Goal: Check status: Check status

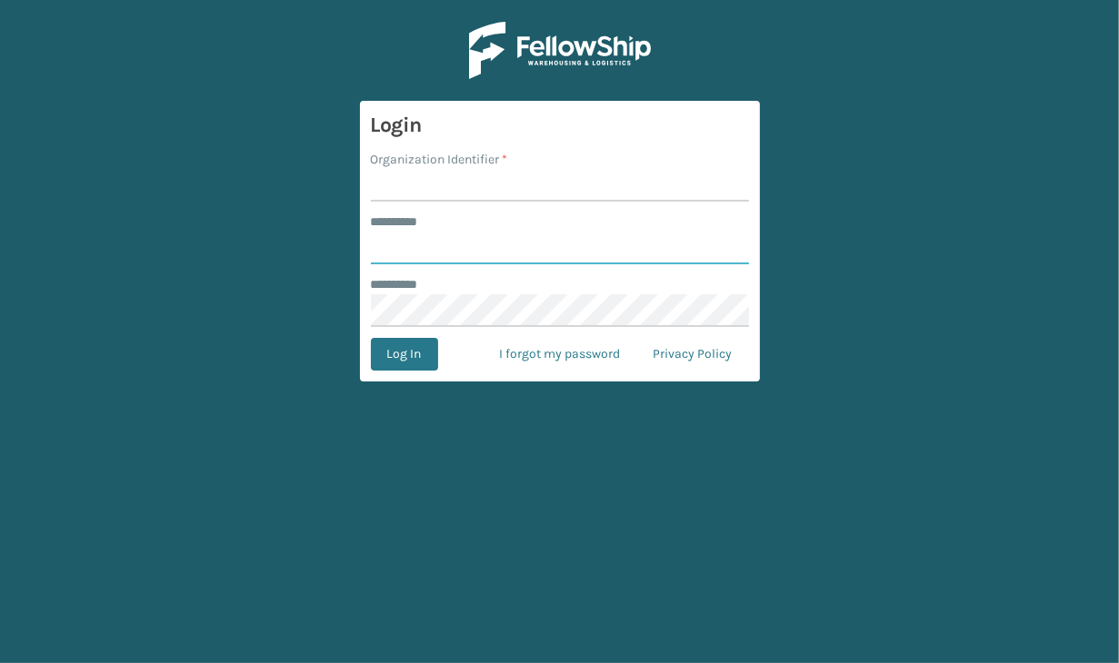
type input "**********"
click at [429, 183] on input "Organization Identifier *" at bounding box center [560, 185] width 378 height 33
type input "JumpSport"
click at [408, 349] on button "Log In" at bounding box center [404, 354] width 67 height 33
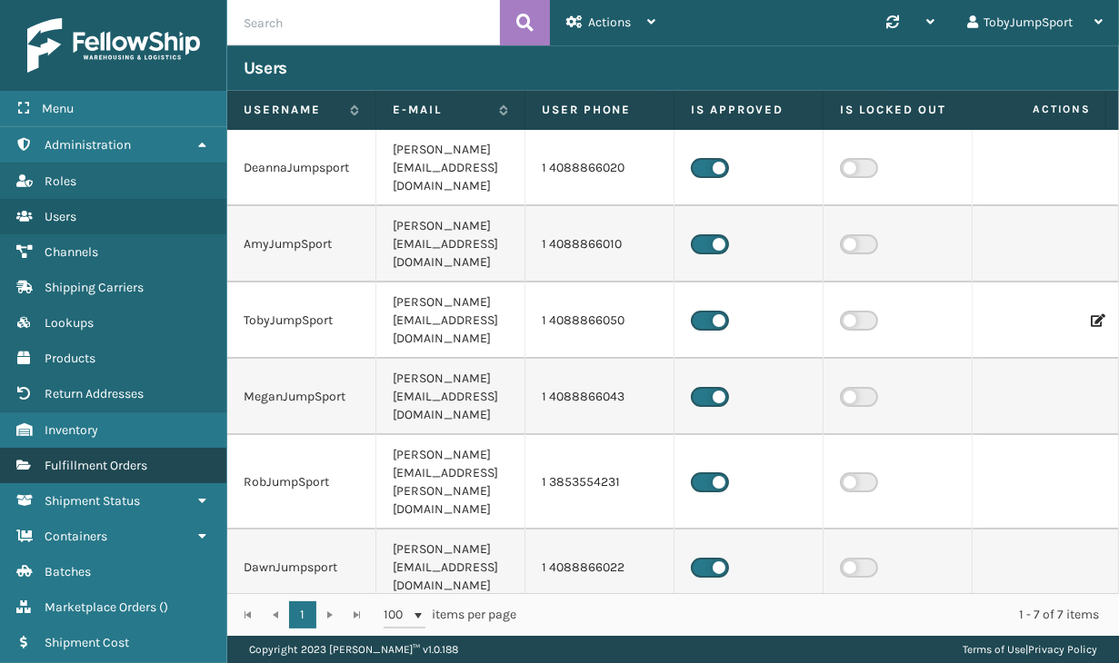
click at [108, 469] on span "Fulfillment Orders" at bounding box center [96, 465] width 103 height 15
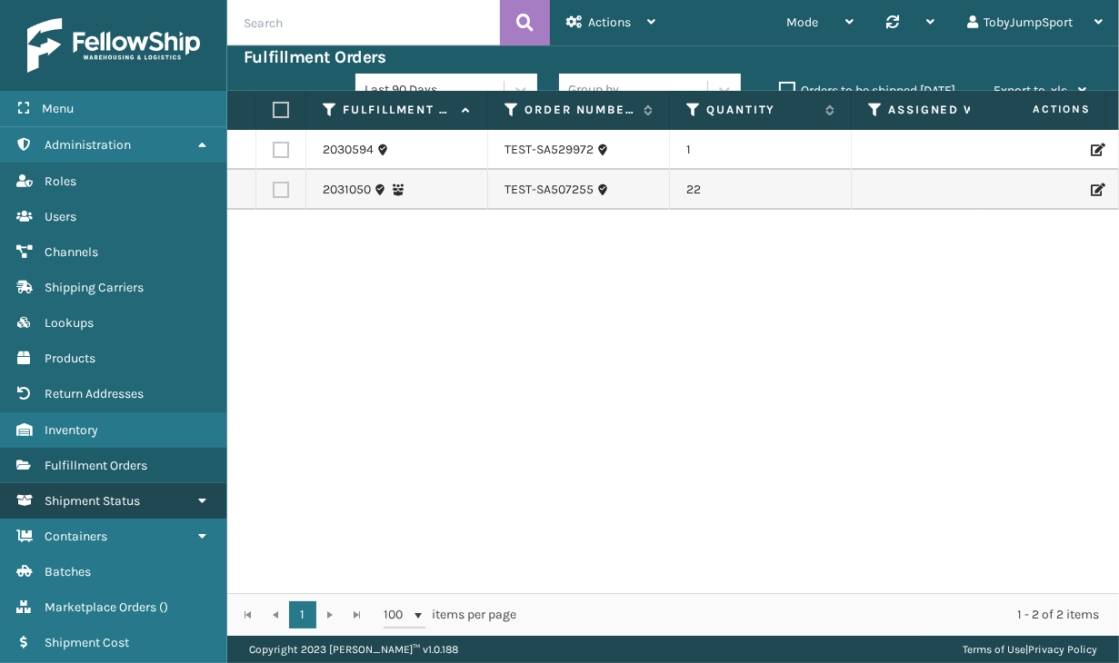
click at [85, 502] on span "Shipment Status" at bounding box center [92, 500] width 95 height 15
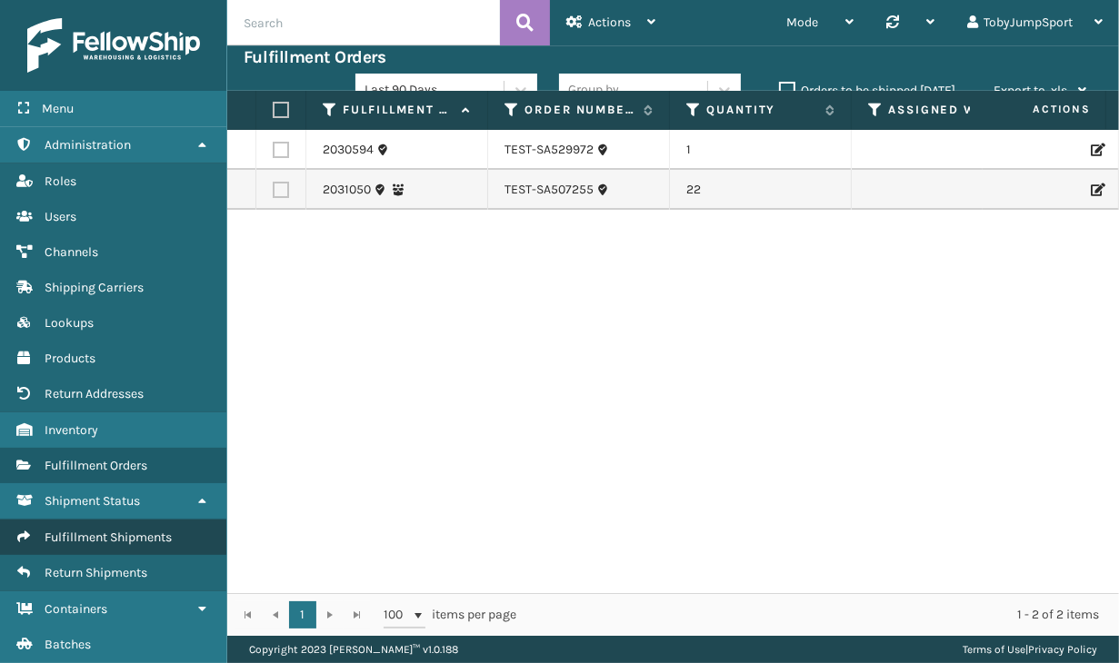
click at [87, 530] on span "Fulfillment Shipments" at bounding box center [108, 537] width 127 height 15
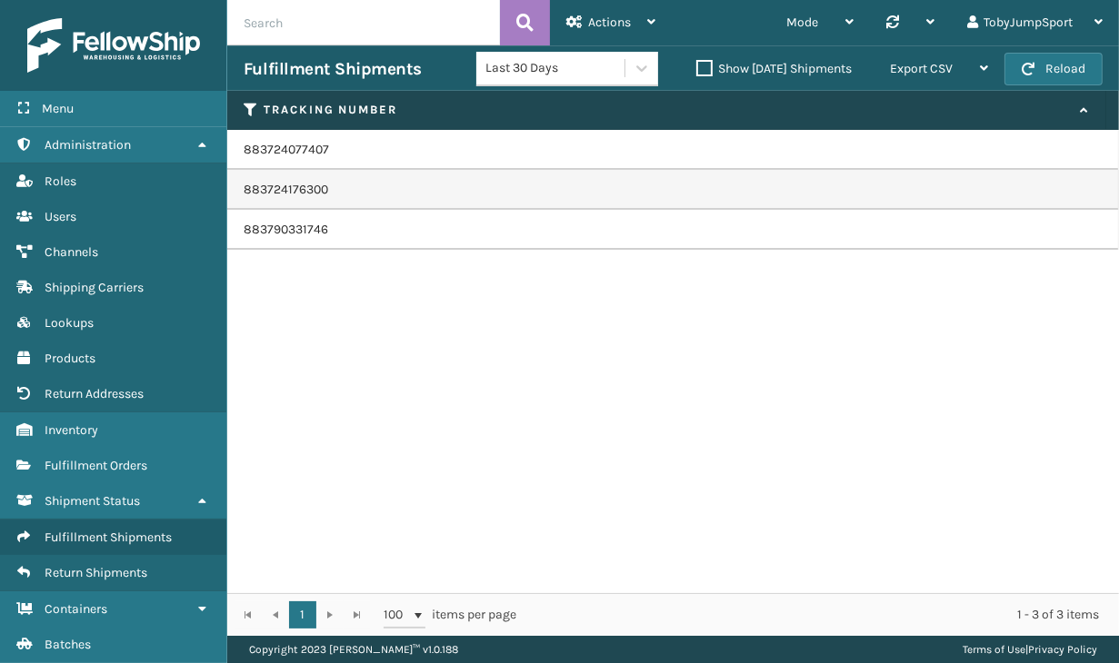
click at [286, 148] on td "883724077407" at bounding box center [672, 150] width 891 height 40
click at [95, 568] on span "Return Shipments" at bounding box center [96, 572] width 103 height 15
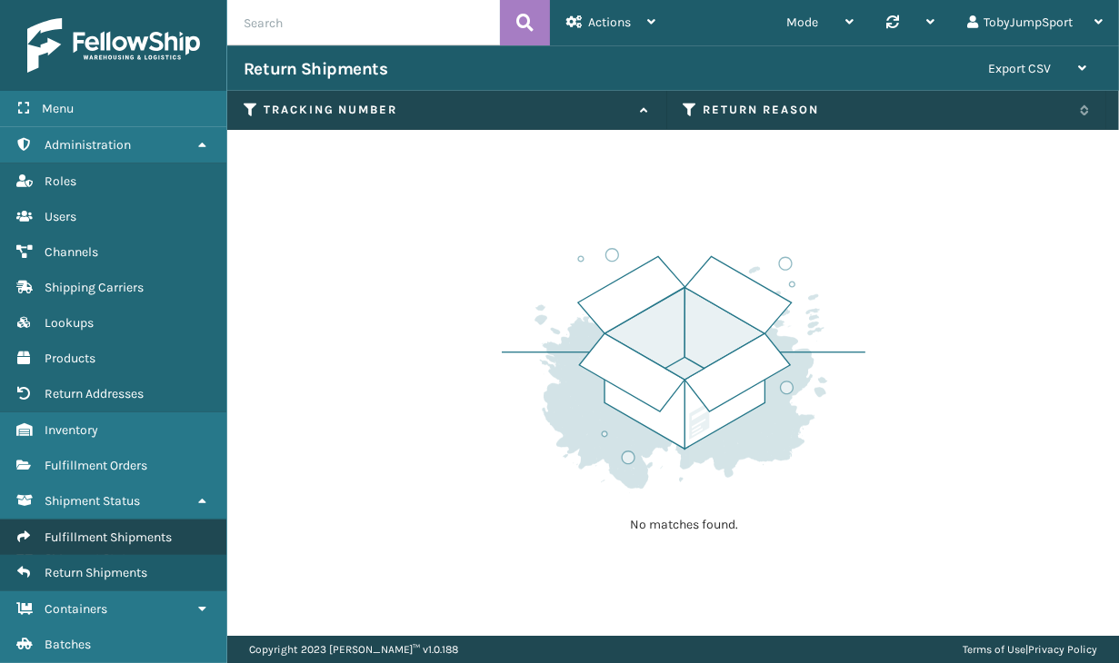
click at [104, 535] on span "Fulfillment Shipments" at bounding box center [108, 537] width 127 height 15
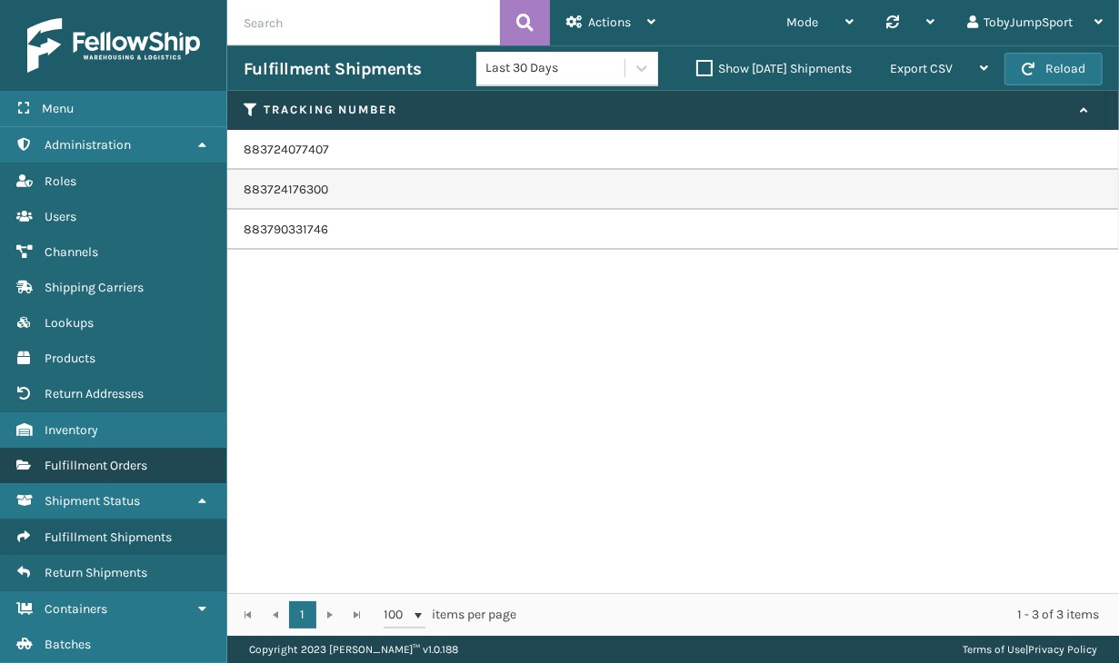
click at [75, 463] on span "Fulfillment Orders" at bounding box center [96, 465] width 103 height 15
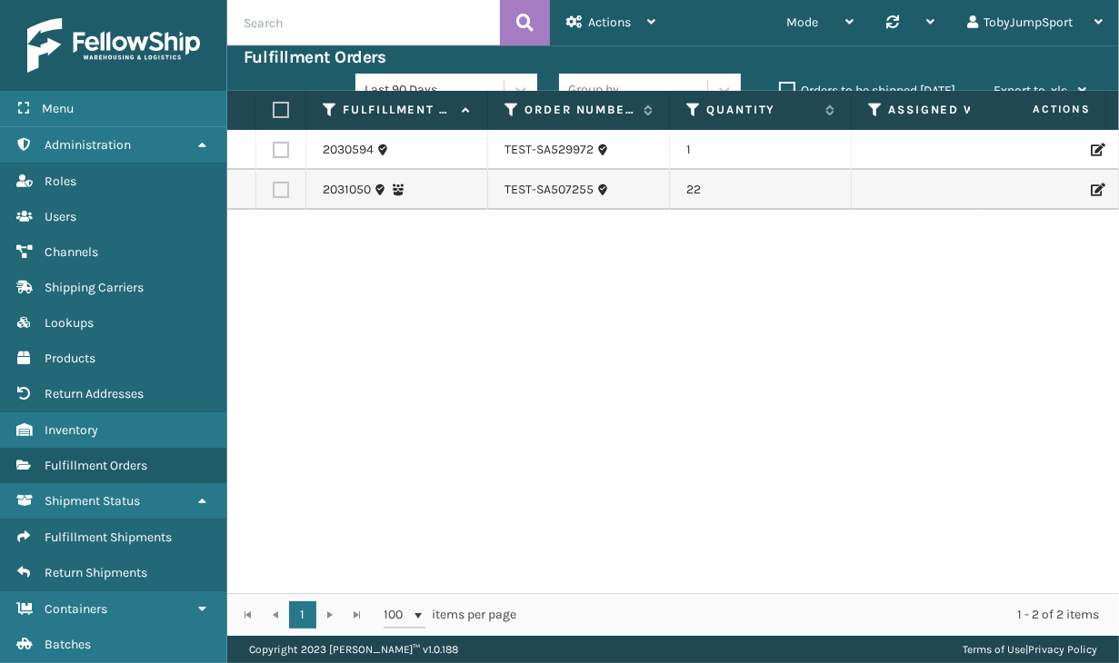
click at [816, 55] on div "Fulfillment Orders" at bounding box center [673, 57] width 859 height 22
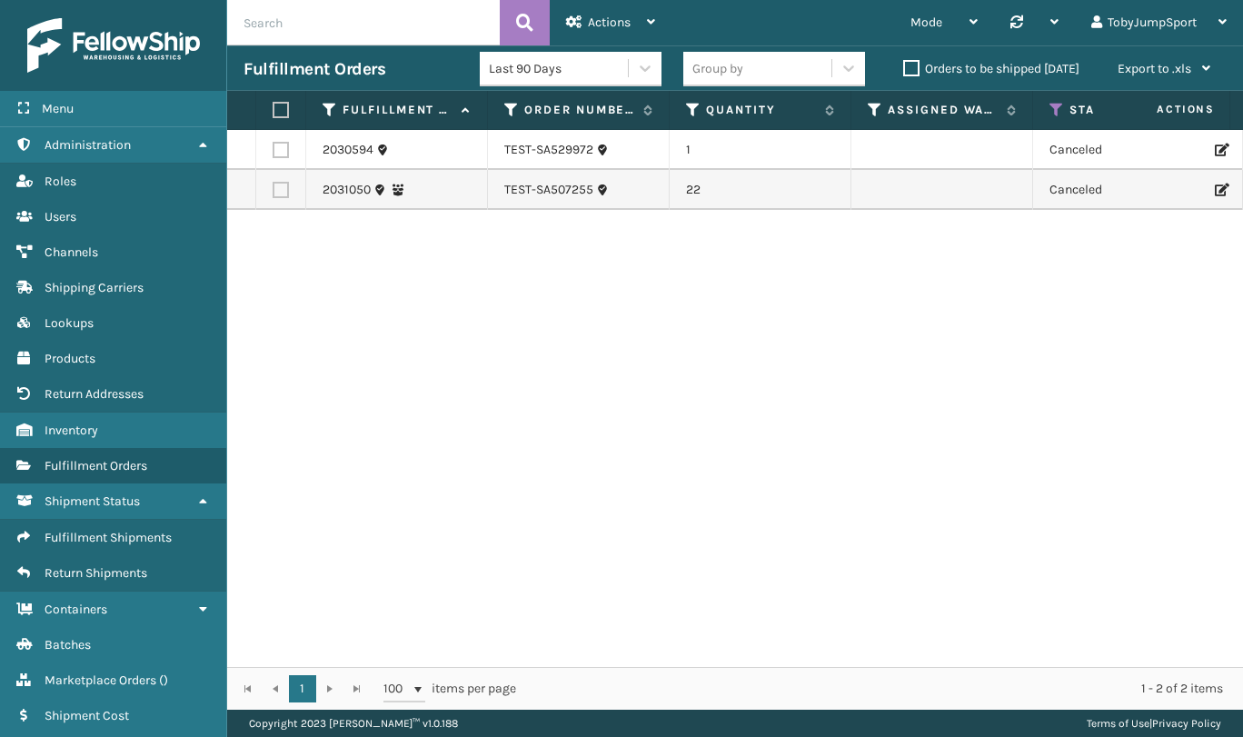
drag, startPoint x: 711, startPoint y: 335, endPoint x: 552, endPoint y: 307, distance: 161.5
click at [552, 307] on div "2030594 TEST-SA529972 1 Canceled [US_STATE] 2031050 TEST-SA507255 22 Canceled […" at bounding box center [735, 398] width 1016 height 537
